Goal: Transaction & Acquisition: Purchase product/service

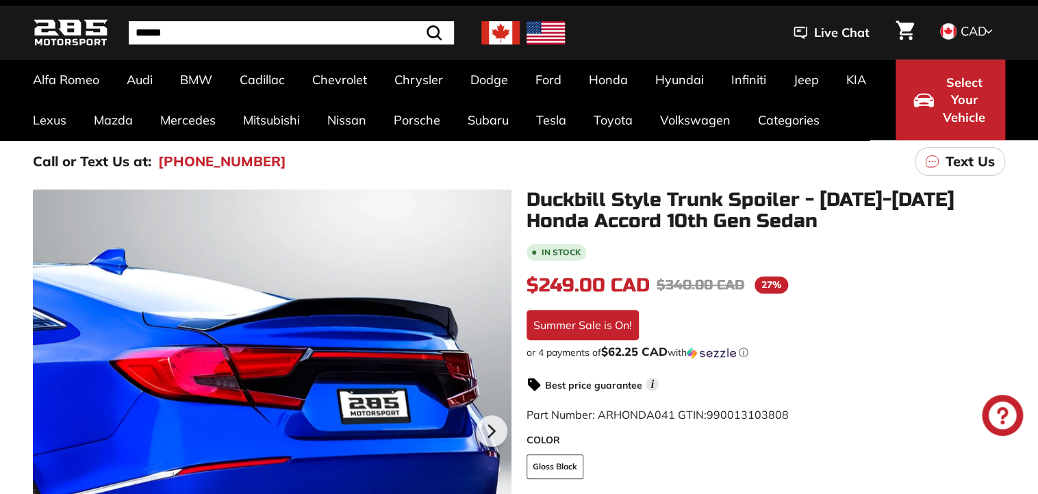
scroll to position [5, 0]
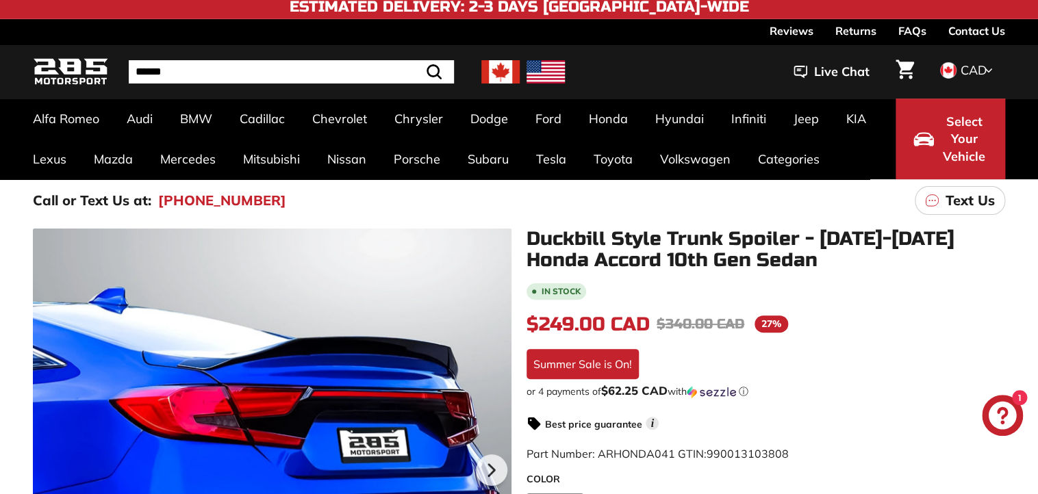
click at [501, 77] on img at bounding box center [500, 71] width 38 height 23
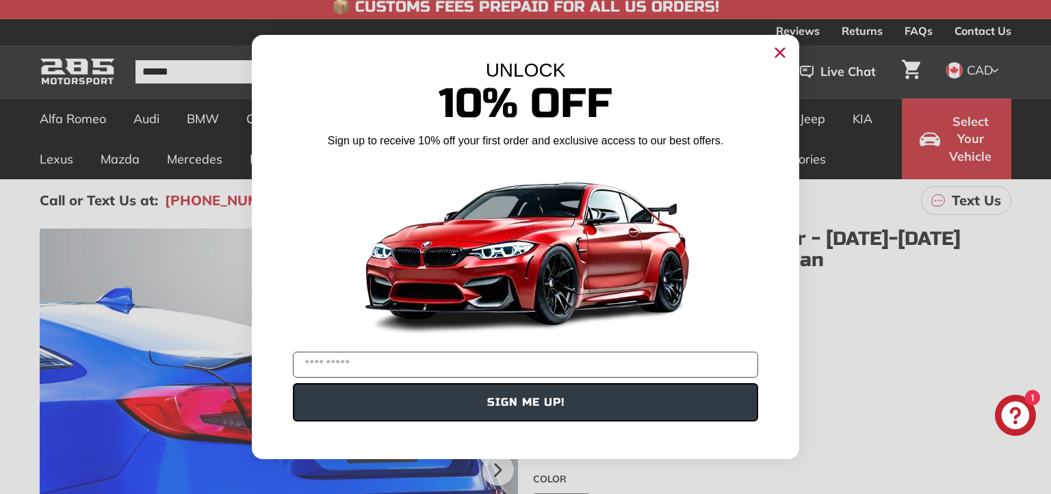
click at [779, 52] on icon "Close dialog" at bounding box center [780, 53] width 9 height 9
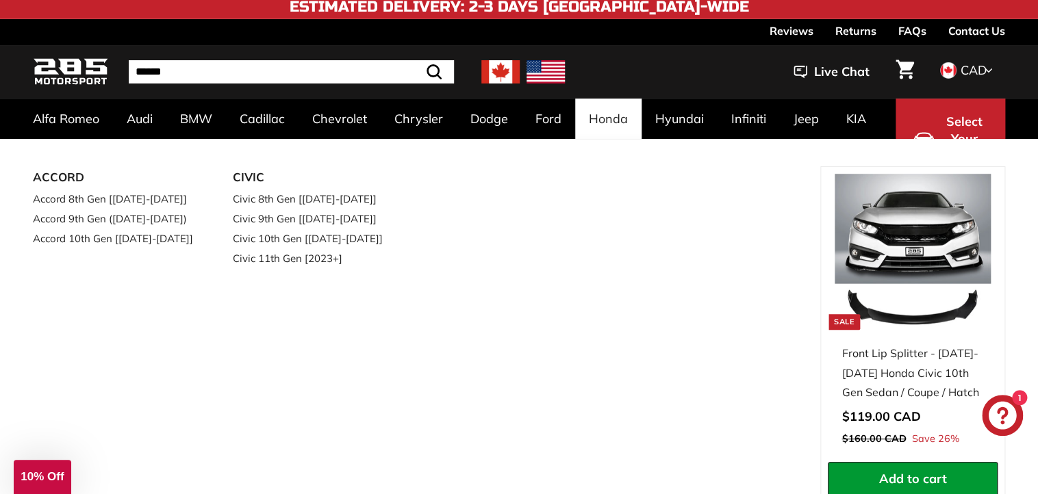
click at [619, 126] on link "Honda" at bounding box center [608, 119] width 66 height 40
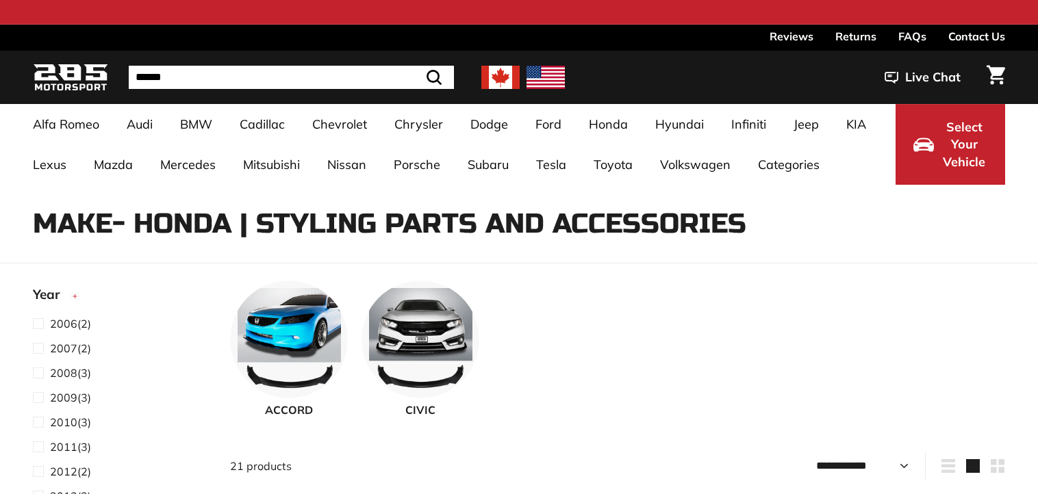
select select "**********"
click at [134, 202] on link "Accord 8th Gen [[DATE]-[DATE]]" at bounding box center [114, 198] width 162 height 20
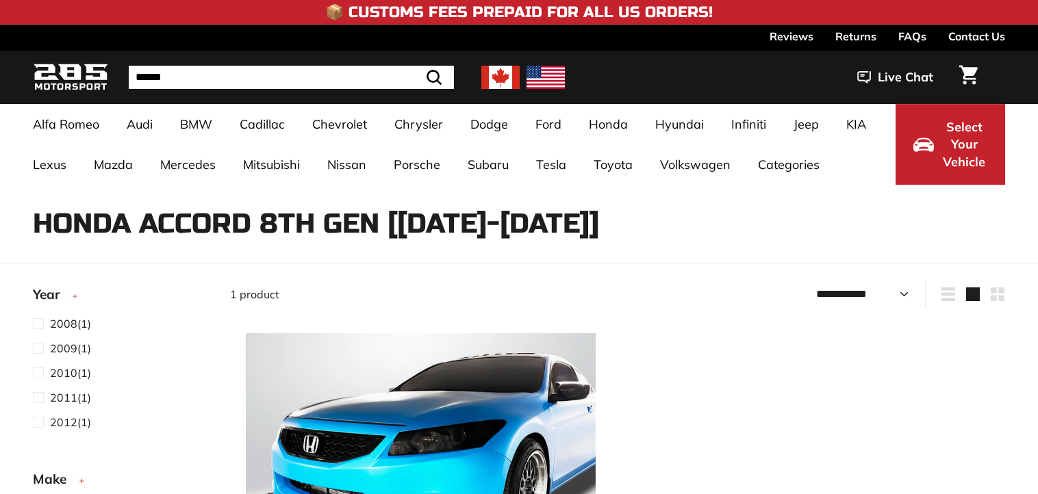
select select "**********"
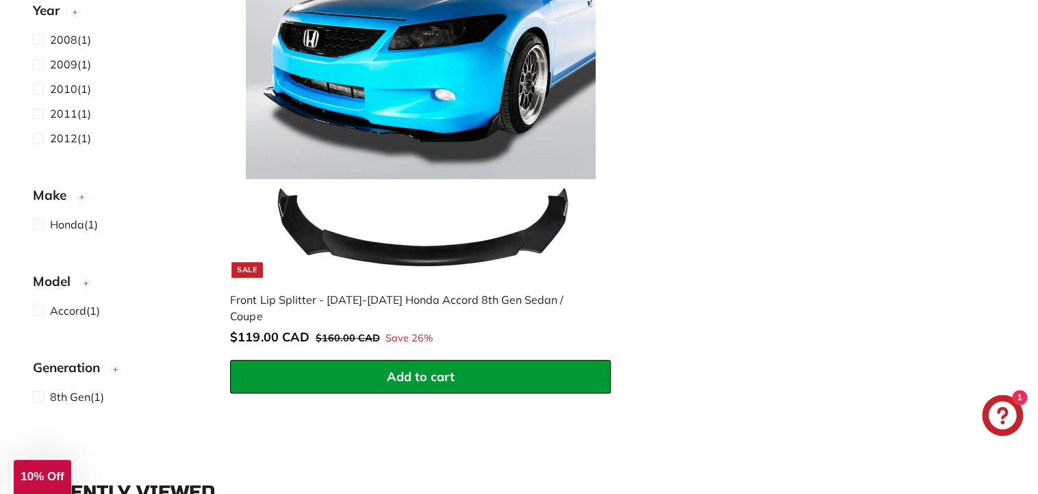
click at [363, 360] on button "Add to cart" at bounding box center [420, 377] width 381 height 34
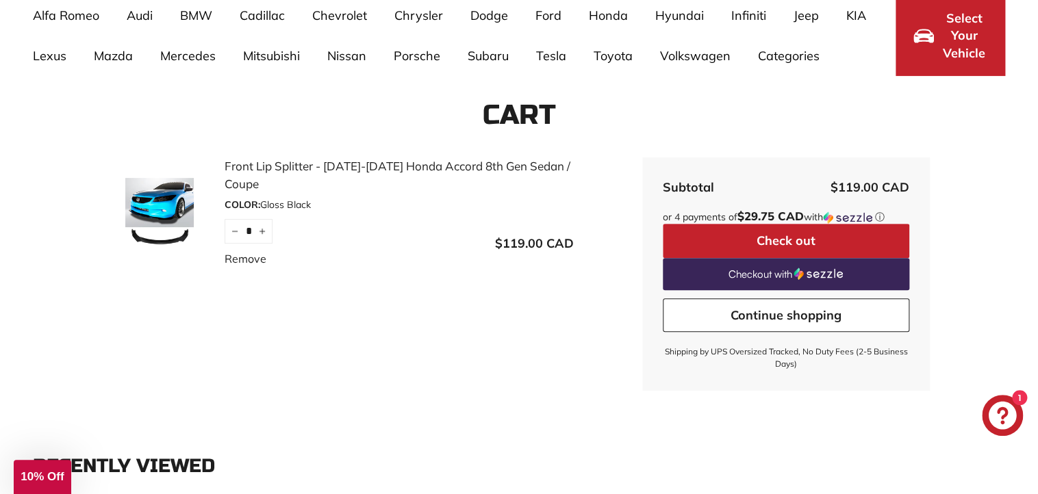
scroll to position [75, 0]
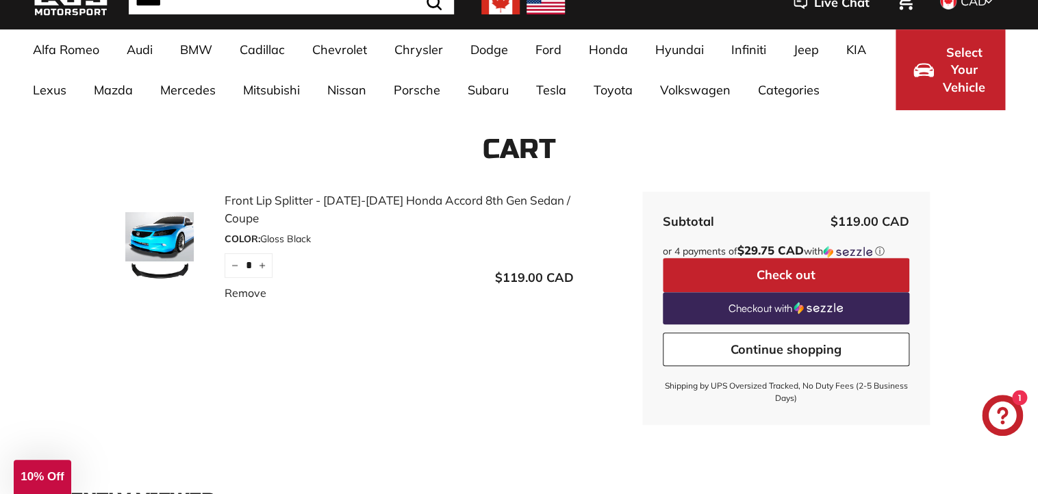
click at [816, 273] on button "Check out" at bounding box center [785, 275] width 246 height 34
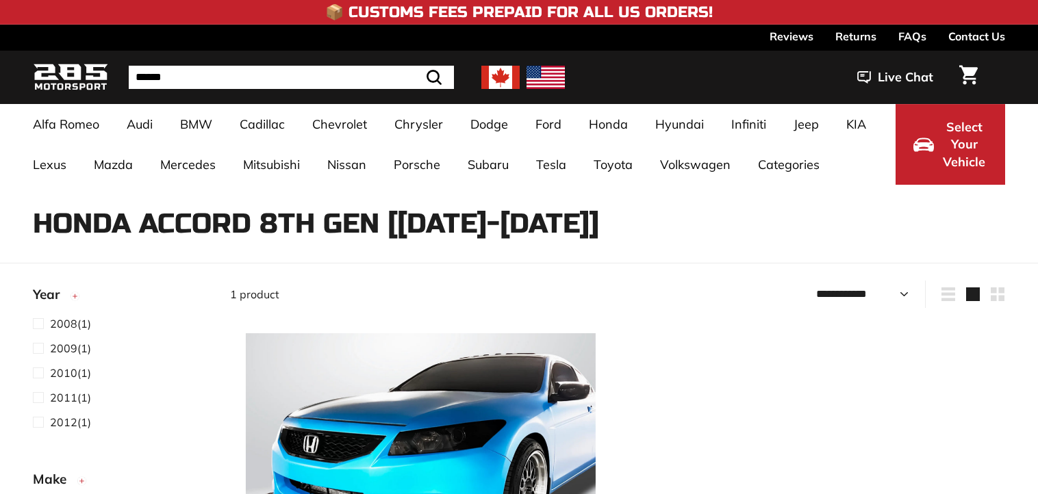
select select "**********"
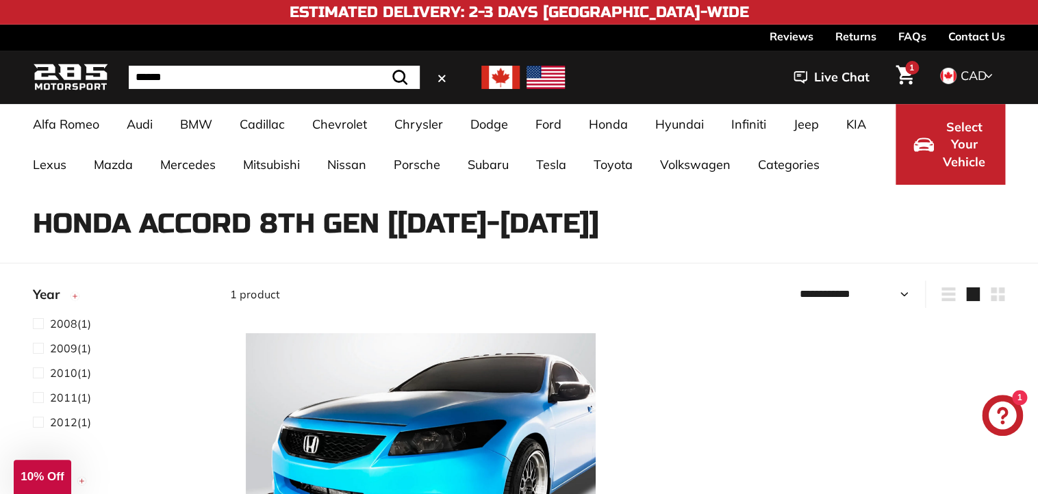
click at [237, 75] on input "Search" at bounding box center [274, 77] width 291 height 23
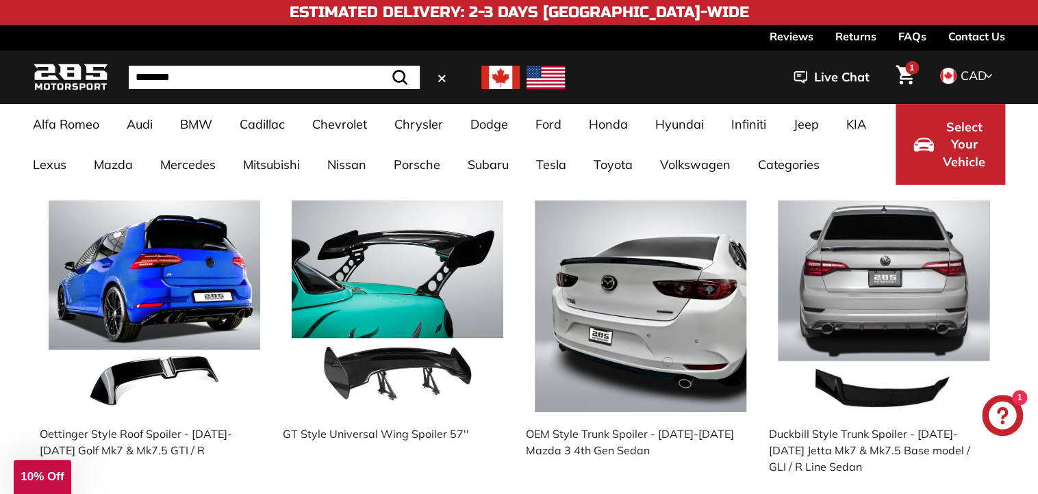
type input "********"
click at [380, 66] on button ".cls-1{fill:none;stroke:#000;stroke-miterlimit:10;stroke-width:2px} Search" at bounding box center [400, 77] width 40 height 23
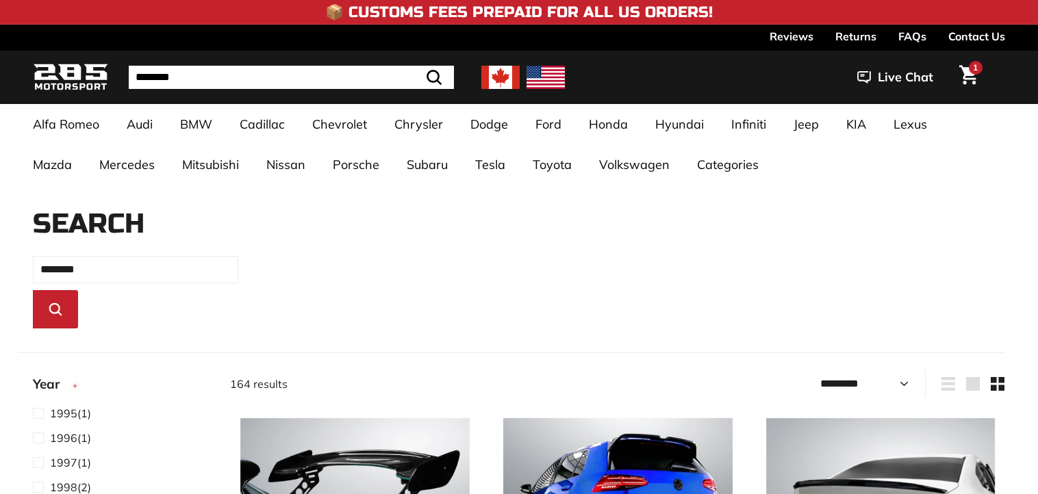
select select "*********"
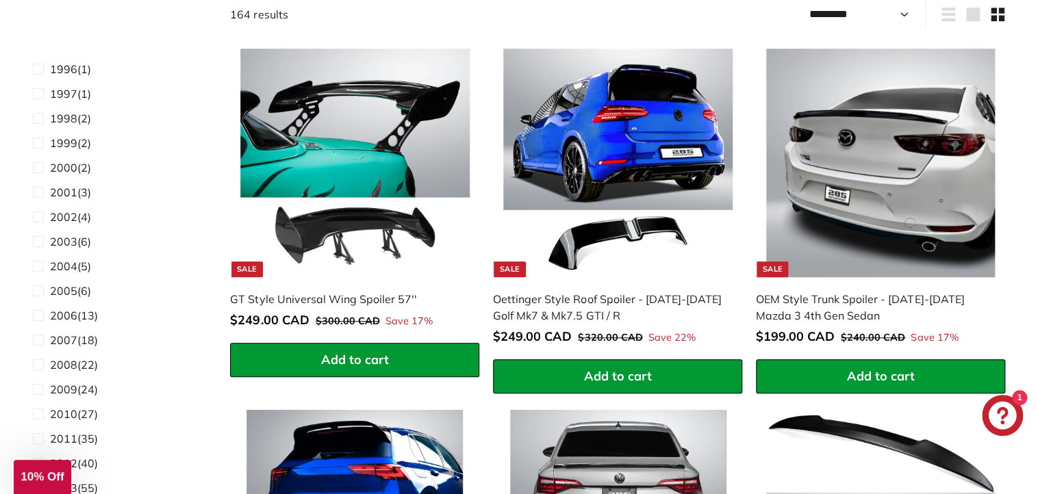
scroll to position [60, 0]
click at [44, 441] on span at bounding box center [41, 438] width 17 height 16
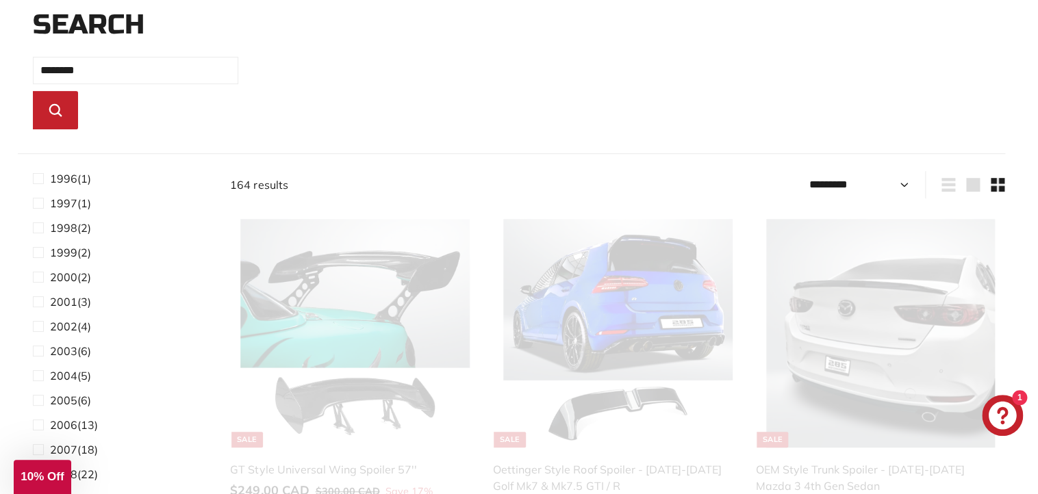
scroll to position [160, 0]
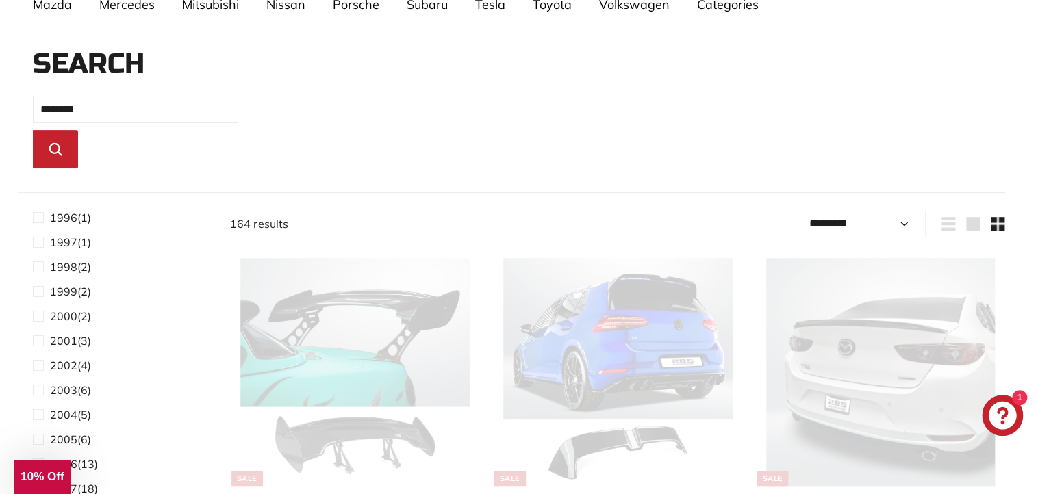
select select "*********"
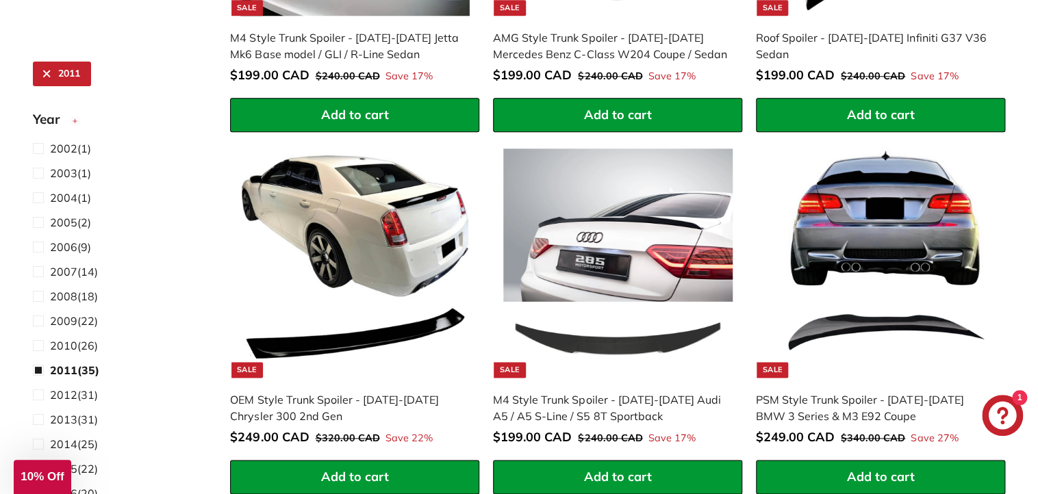
scroll to position [547, 0]
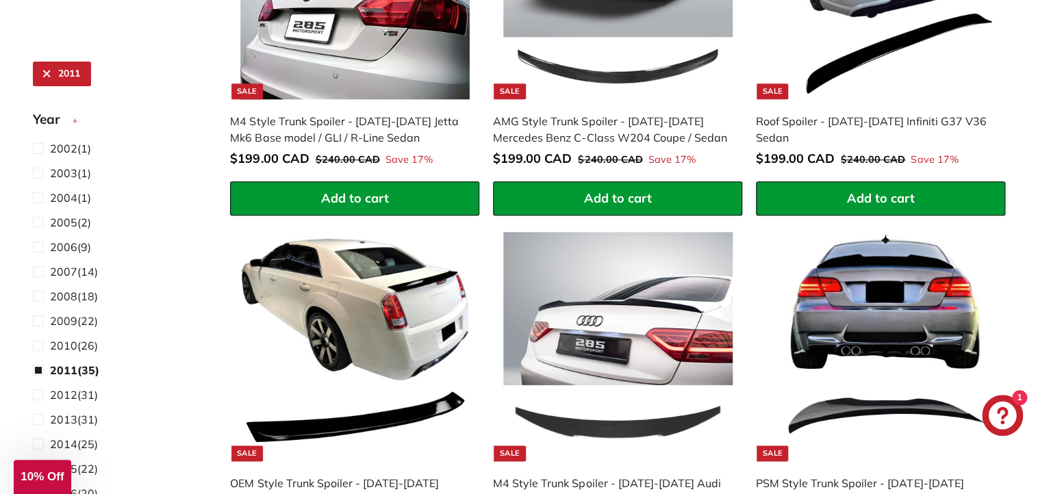
click at [48, 116] on span "Year" at bounding box center [51, 119] width 37 height 20
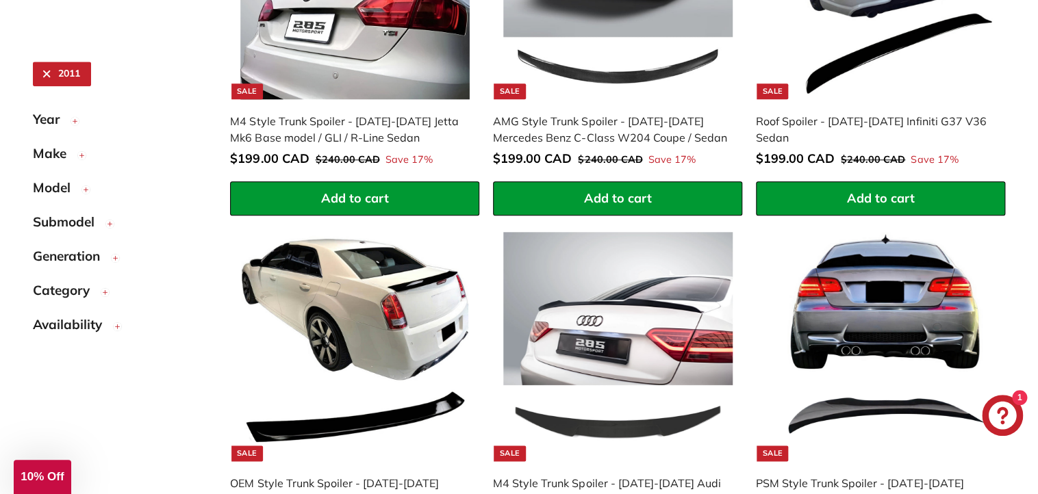
click at [48, 151] on span "Make" at bounding box center [55, 154] width 44 height 20
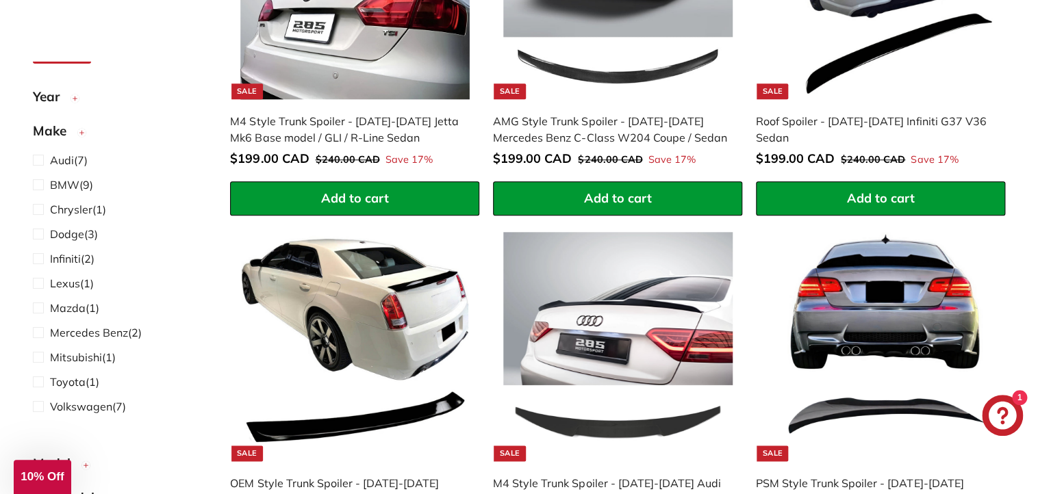
scroll to position [22, 0]
click at [41, 131] on span "Make" at bounding box center [55, 132] width 44 height 20
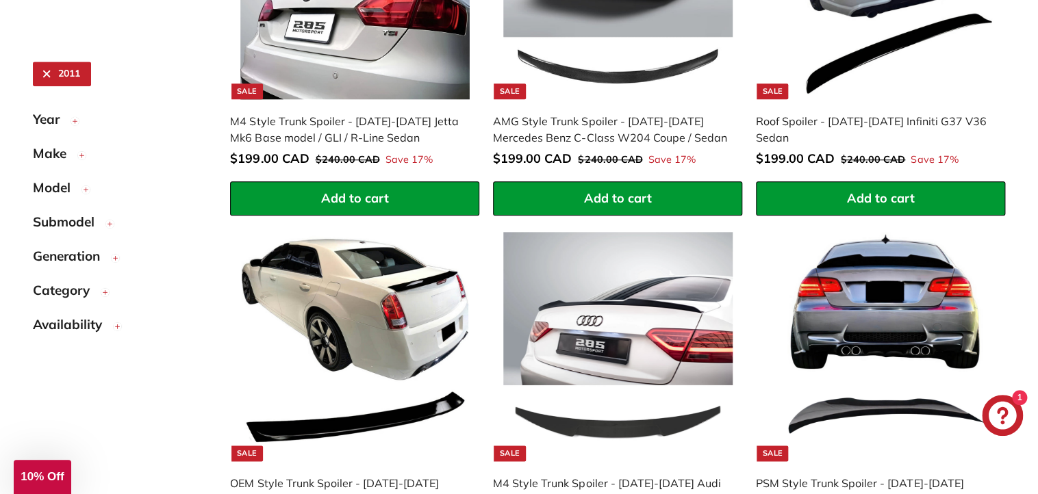
scroll to position [0, 0]
click at [41, 252] on span "Generation" at bounding box center [71, 256] width 77 height 20
click at [45, 255] on span "Generation" at bounding box center [71, 256] width 77 height 20
click at [45, 150] on span "Make" at bounding box center [55, 154] width 44 height 20
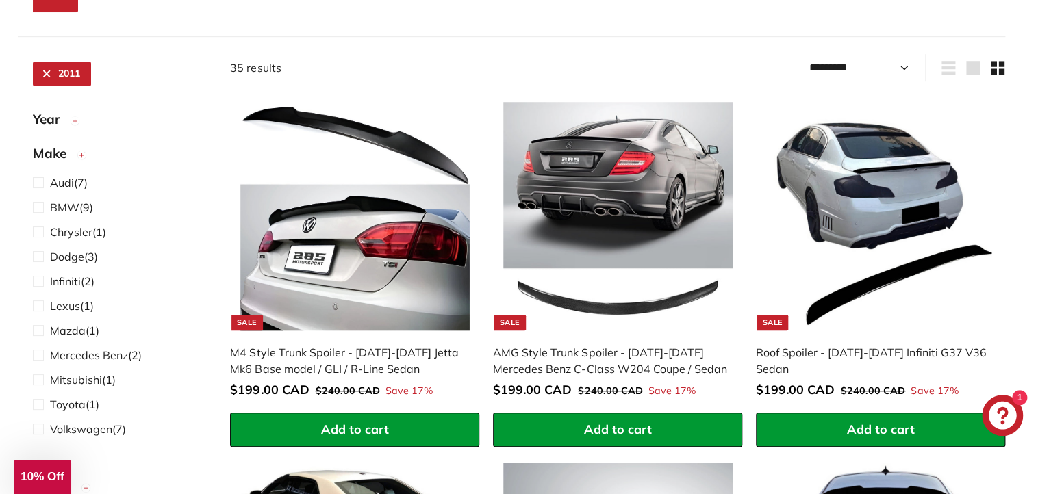
scroll to position [258, 0]
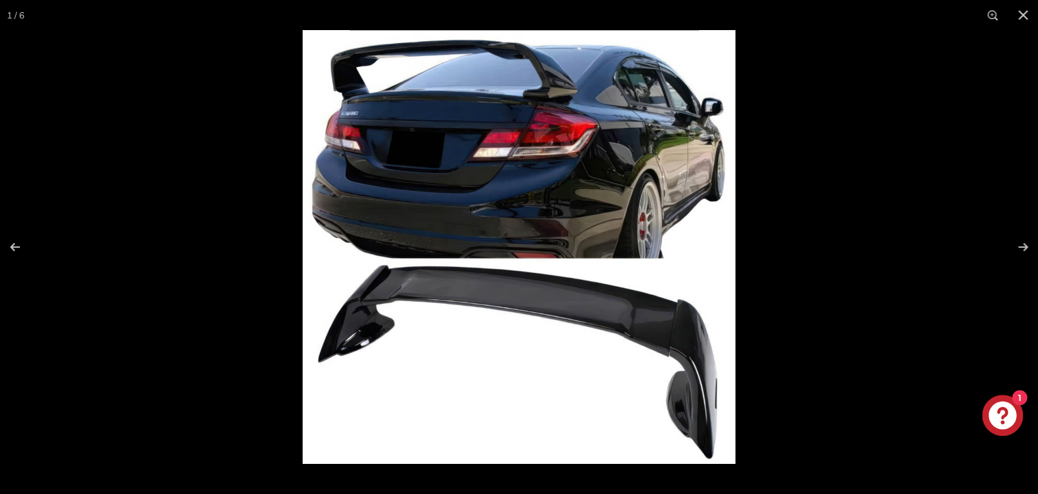
click at [1020, 243] on button at bounding box center [1014, 247] width 48 height 68
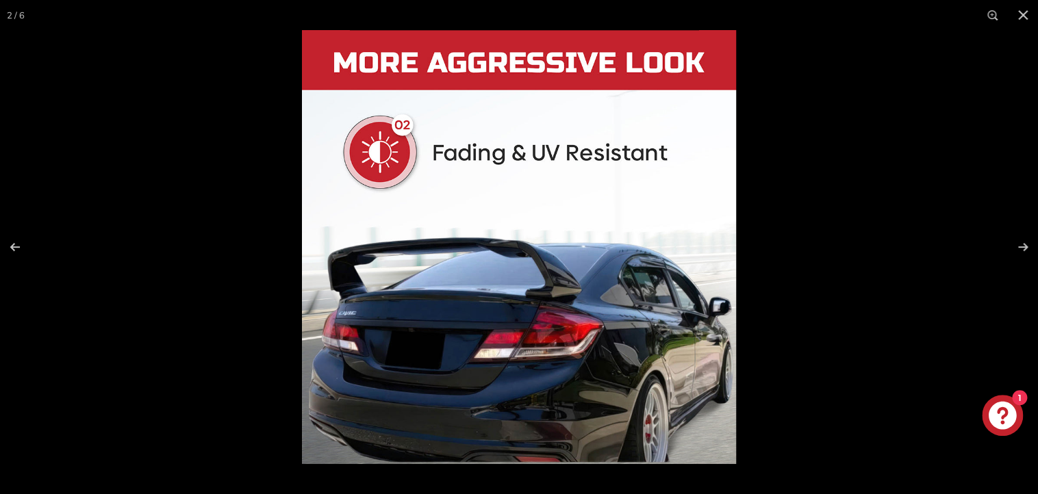
click at [1020, 243] on button at bounding box center [1014, 247] width 48 height 68
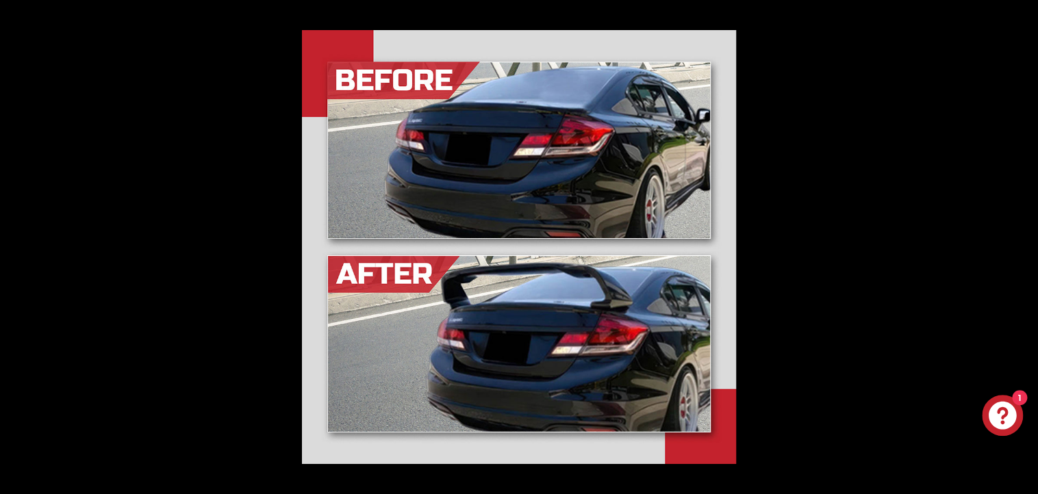
click at [1020, 243] on button at bounding box center [1014, 247] width 48 height 68
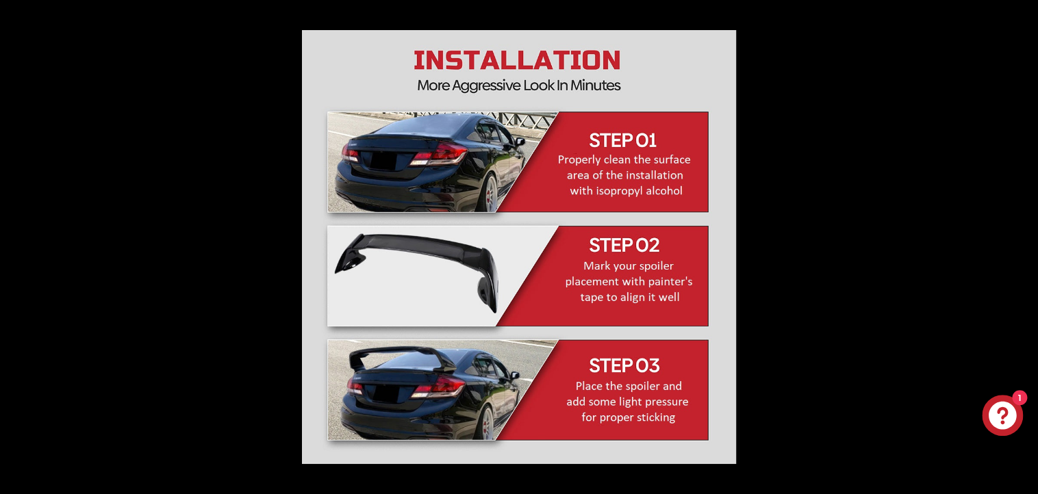
click at [1020, 243] on button at bounding box center [1014, 247] width 48 height 68
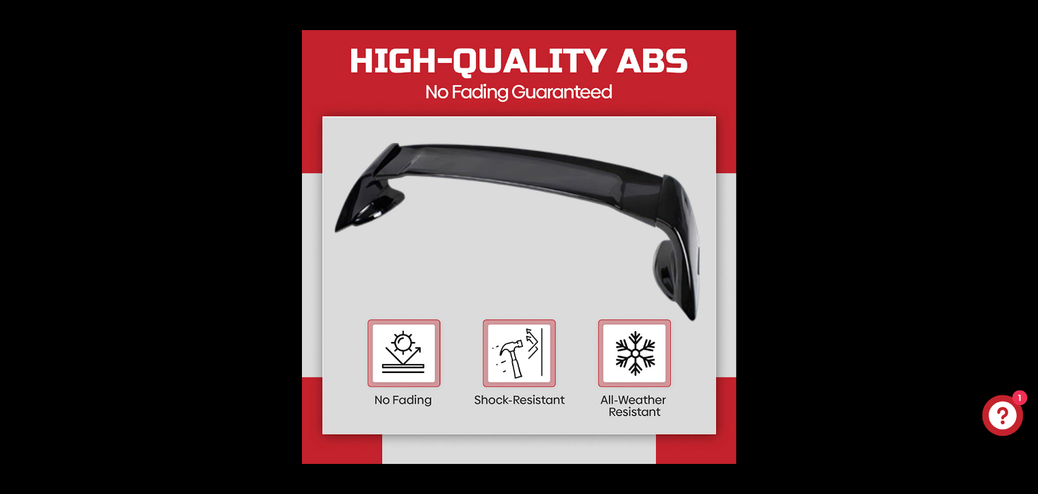
click at [1020, 243] on button at bounding box center [1014, 247] width 48 height 68
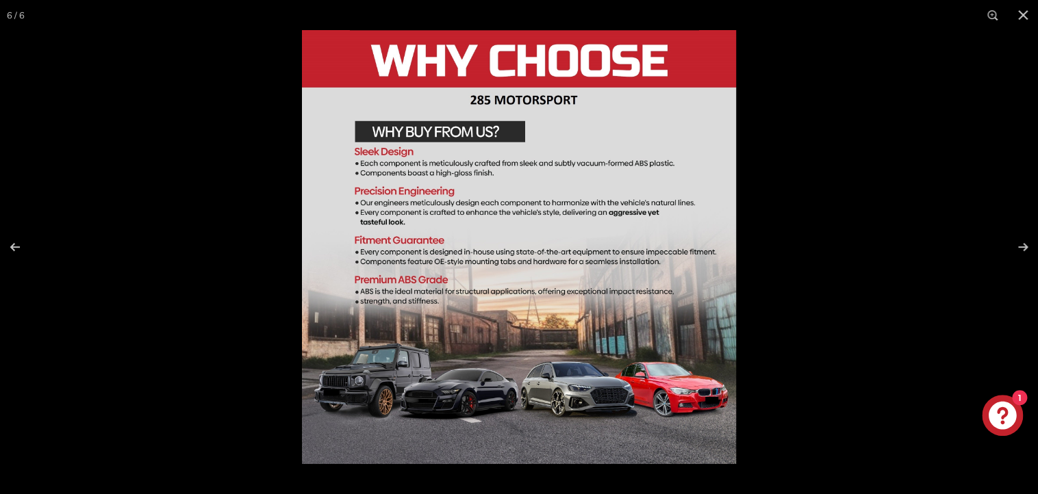
click at [1020, 253] on button at bounding box center [1014, 247] width 48 height 68
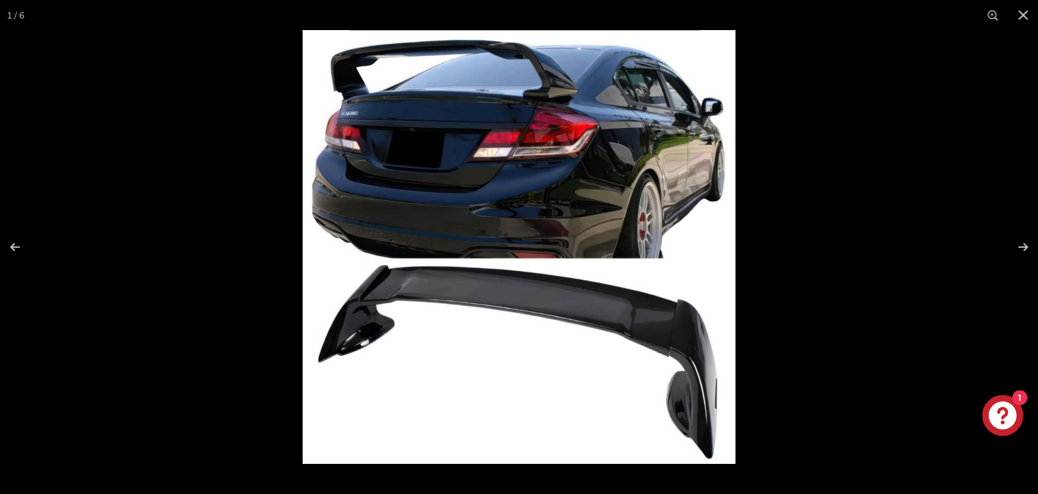
click at [1020, 20] on button at bounding box center [1022, 15] width 30 height 30
